Goal: Navigation & Orientation: Find specific page/section

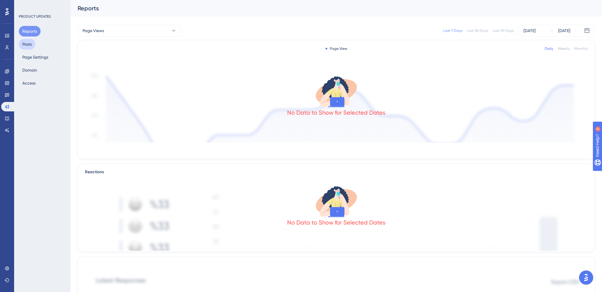
click at [29, 42] on button "Posts" at bounding box center [27, 44] width 16 height 11
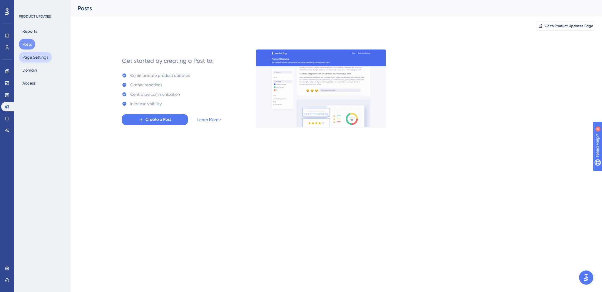
click at [41, 56] on button "Page Settings" at bounding box center [35, 57] width 33 height 11
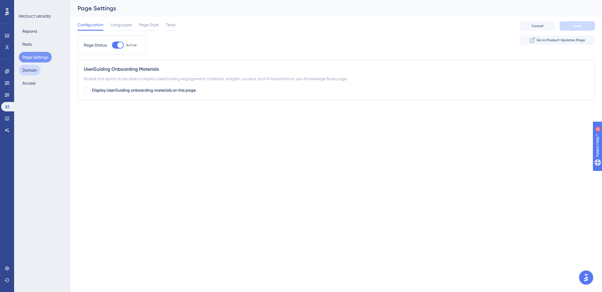
click at [28, 71] on button "Domain" at bounding box center [30, 70] width 22 height 11
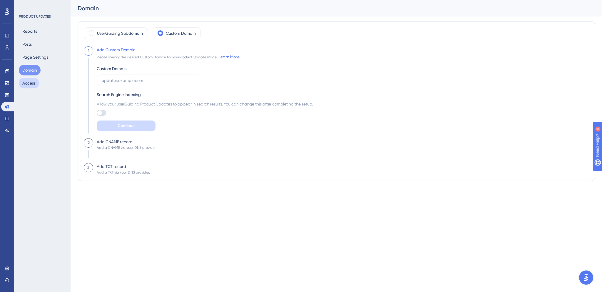
click at [29, 83] on button "Access" at bounding box center [29, 83] width 20 height 11
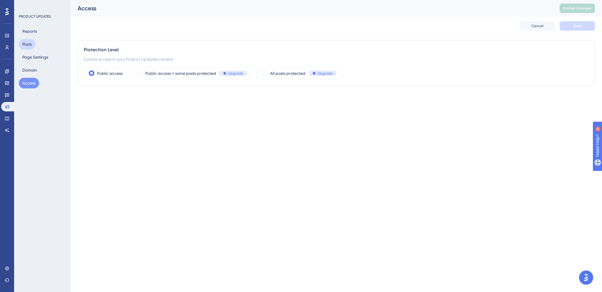
click at [31, 48] on button "Posts" at bounding box center [27, 44] width 16 height 11
